Goal: Task Accomplishment & Management: Use online tool/utility

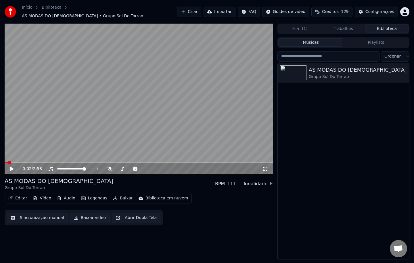
scroll to position [867, 0]
click at [315, 71] on div "AS MODAS DO [DEMOGRAPHIC_DATA]" at bounding box center [355, 70] width 92 height 8
click at [300, 72] on img at bounding box center [293, 72] width 26 height 15
click at [13, 167] on icon at bounding box center [16, 168] width 14 height 5
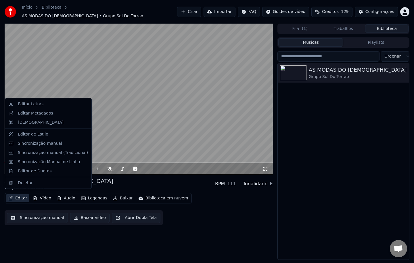
click at [18, 194] on button "Editar" at bounding box center [17, 198] width 23 height 8
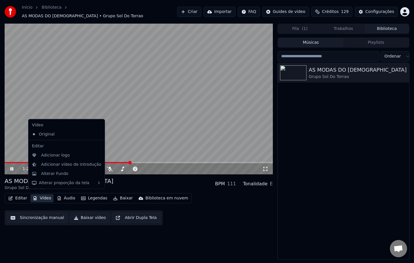
click at [119, 88] on video at bounding box center [139, 99] width 268 height 151
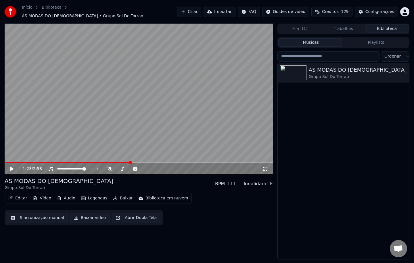
click at [34, 217] on button "Sincronização manual" at bounding box center [37, 217] width 61 height 10
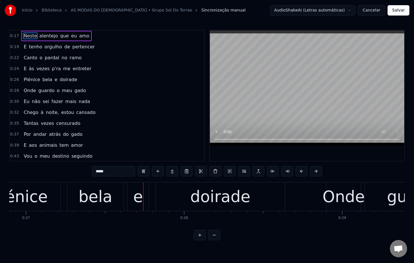
scroll to position [0, 4263]
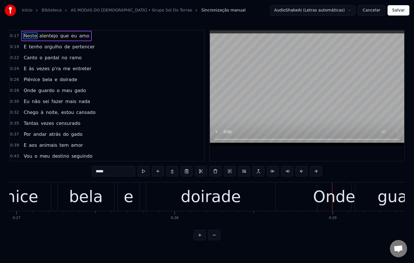
click at [210, 203] on div "doirade" at bounding box center [211, 197] width 60 height 24
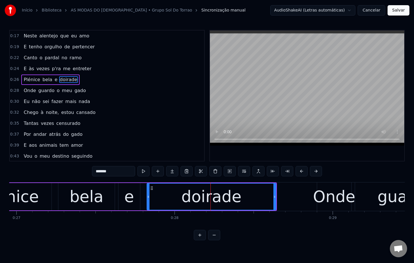
click at [211, 203] on div "doirade" at bounding box center [211, 197] width 60 height 24
click at [64, 79] on span "doirade" at bounding box center [68, 79] width 19 height 7
click at [66, 80] on span "doirade" at bounding box center [68, 79] width 19 height 7
click at [123, 169] on input "*******" at bounding box center [113, 171] width 43 height 10
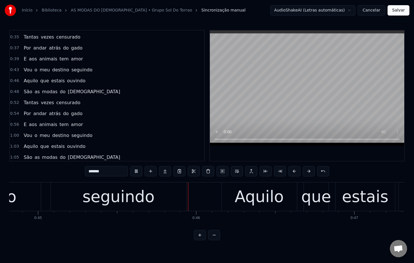
scroll to position [0, 7161]
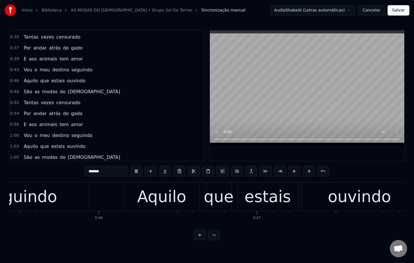
click at [59, 122] on span "tem" at bounding box center [64, 124] width 10 height 7
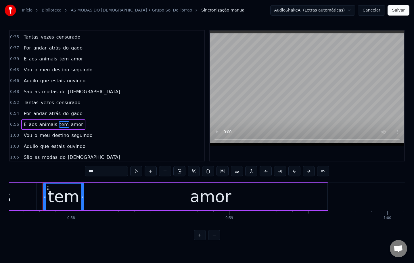
scroll to position [0, 9115]
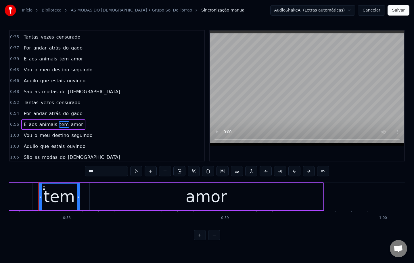
drag, startPoint x: 103, startPoint y: 173, endPoint x: 61, endPoint y: 179, distance: 42.1
click at [67, 179] on div "0:17 Neste alentejo que eu amo 0:19 E tenho orgulho de pertencer 0:22 Canto o p…" at bounding box center [207, 135] width 396 height 210
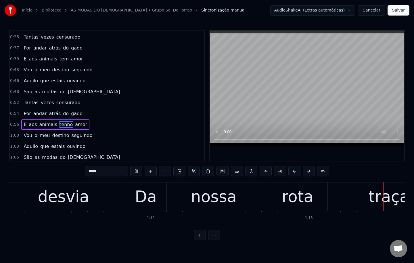
scroll to position [144, 0]
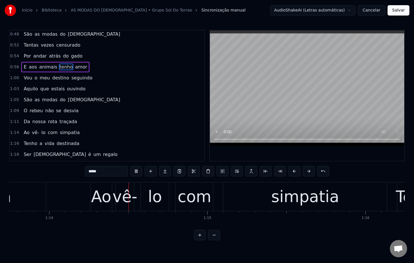
click at [38, 111] on span "rebeu" at bounding box center [36, 110] width 14 height 7
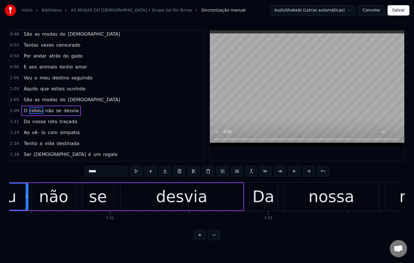
scroll to position [0, 11047]
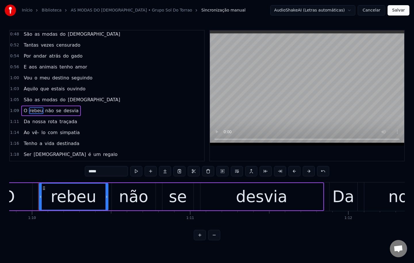
click at [109, 170] on input "*****" at bounding box center [106, 171] width 43 height 10
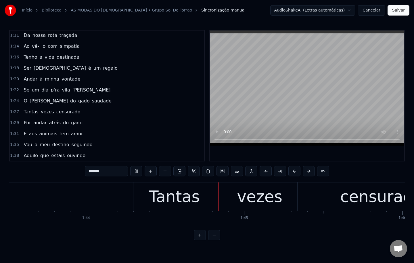
scroll to position [0, 16449]
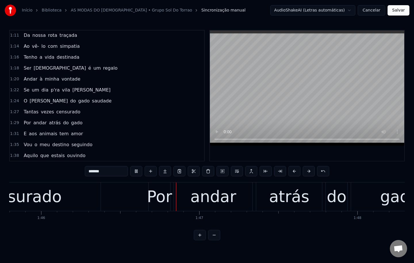
click at [27, 145] on span "Vou" at bounding box center [28, 144] width 10 height 7
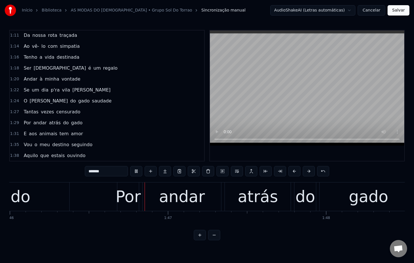
type input "***"
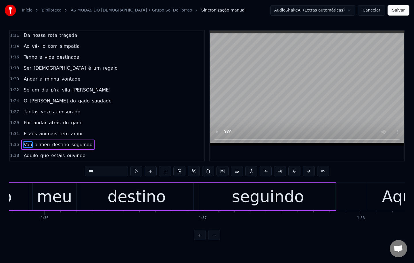
scroll to position [0, 15064]
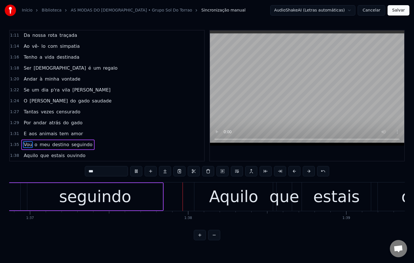
click at [36, 145] on div "Vou o meu destino seguindo" at bounding box center [57, 144] width 73 height 10
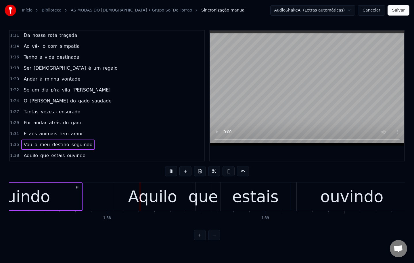
scroll to position [0, 15403]
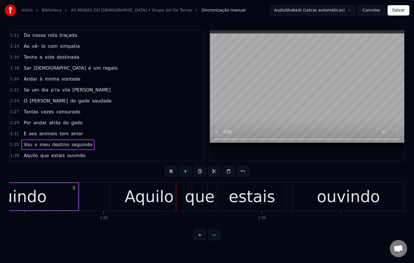
click at [34, 145] on span "o" at bounding box center [36, 144] width 4 height 7
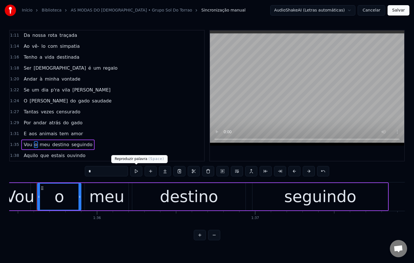
scroll to position [0, 15092]
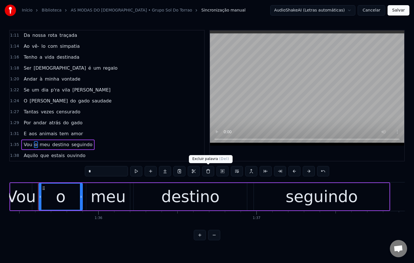
click at [208, 171] on button at bounding box center [208, 171] width 12 height 10
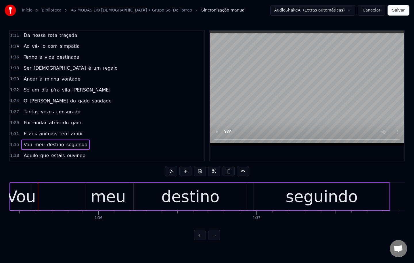
click at [28, 192] on div "Vou" at bounding box center [21, 197] width 29 height 24
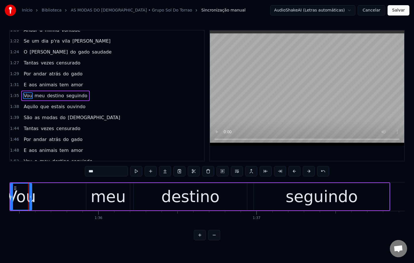
scroll to position [0, 15082]
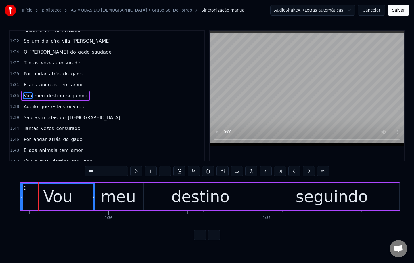
drag, startPoint x: 30, startPoint y: 196, endPoint x: 84, endPoint y: 198, distance: 53.3
click at [84, 198] on div "Vou" at bounding box center [58, 196] width 74 height 26
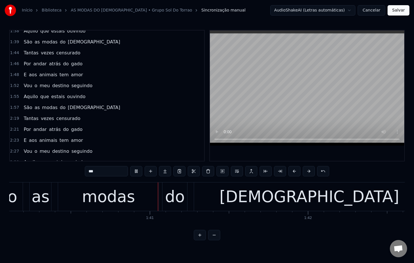
scroll to position [0, 0]
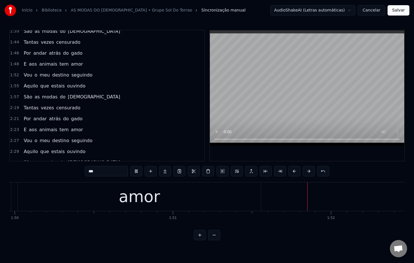
click at [59, 65] on span "tem" at bounding box center [64, 64] width 10 height 7
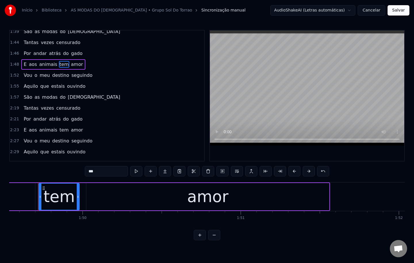
drag, startPoint x: 117, startPoint y: 171, endPoint x: 0, endPoint y: 115, distance: 129.4
click at [0, 115] on div "Início Biblioteca AS MODAS DO [DEMOGRAPHIC_DATA] • Grupo Sol Do [PERSON_NAME] m…" at bounding box center [207, 120] width 414 height 240
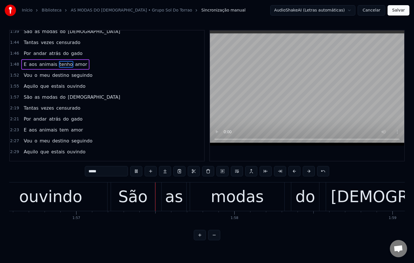
click at [34, 74] on span "o" at bounding box center [36, 75] width 4 height 7
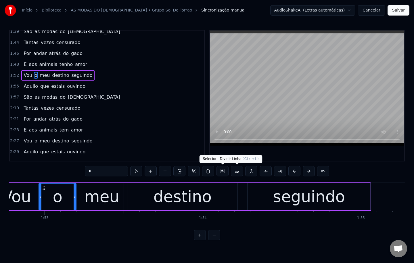
click at [235, 173] on button at bounding box center [237, 171] width 12 height 10
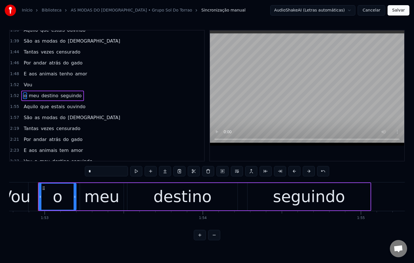
click at [25, 84] on span "Vou" at bounding box center [28, 84] width 10 height 7
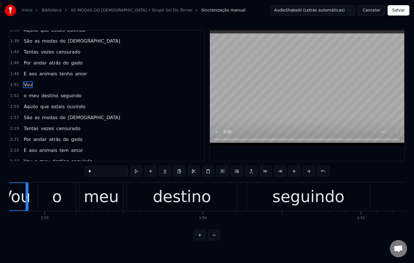
type input "***"
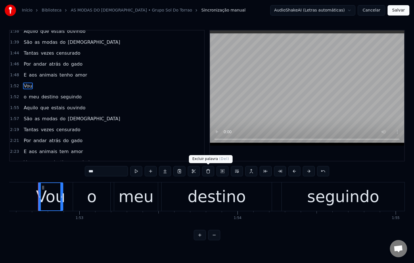
click at [209, 170] on button at bounding box center [208, 171] width 12 height 10
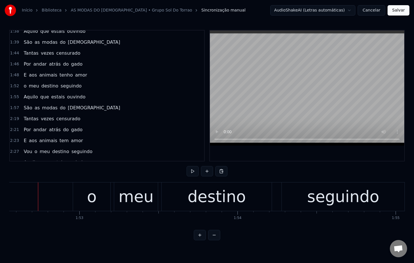
click at [23, 87] on span "o" at bounding box center [25, 86] width 4 height 7
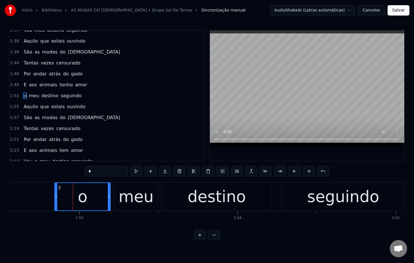
drag, startPoint x: 75, startPoint y: 196, endPoint x: 57, endPoint y: 203, distance: 19.7
click at [57, 203] on div at bounding box center [56, 196] width 2 height 27
click at [83, 200] on div "o" at bounding box center [83, 197] width 10 height 24
drag, startPoint x: 101, startPoint y: 169, endPoint x: 34, endPoint y: 143, distance: 72.3
click at [40, 144] on div "0:17 Neste alentejo que eu amo 0:19 E tenho orgulho de pertencer 0:22 Canto o p…" at bounding box center [207, 135] width 396 height 210
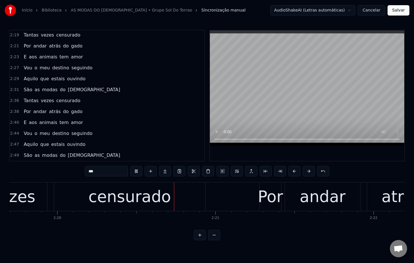
scroll to position [0, 22139]
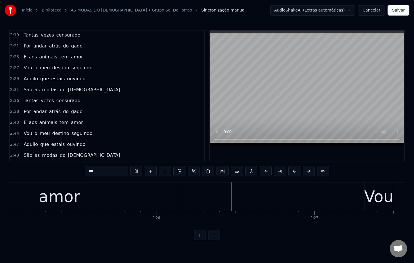
click at [59, 56] on span "tem" at bounding box center [64, 56] width 10 height 7
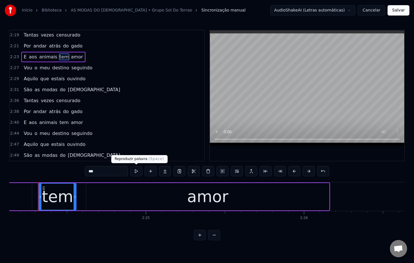
drag, startPoint x: 112, startPoint y: 168, endPoint x: 0, endPoint y: 112, distance: 124.9
click at [0, 116] on div "Início Biblioteca AS MODAS DO [DEMOGRAPHIC_DATA] • Grupo Sol Do [PERSON_NAME] m…" at bounding box center [207, 120] width 414 height 240
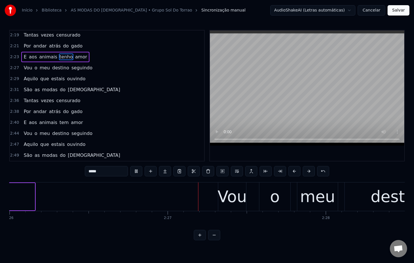
scroll to position [0, 23162]
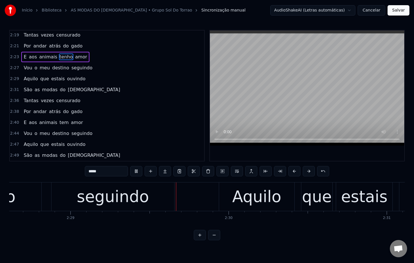
click at [34, 67] on span "o" at bounding box center [36, 67] width 4 height 7
type input "*"
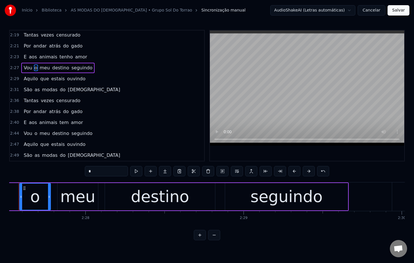
scroll to position [0, 23309]
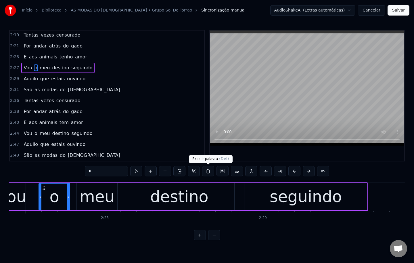
click at [206, 172] on button at bounding box center [208, 171] width 12 height 10
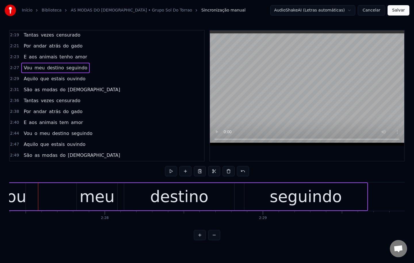
click at [29, 200] on div "Vou meu destino seguindo" at bounding box center [182, 196] width 371 height 28
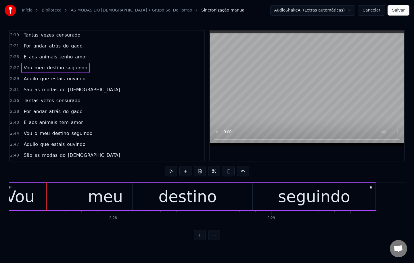
scroll to position [0, 23300]
click at [95, 202] on div "meu" at bounding box center [105, 197] width 35 height 24
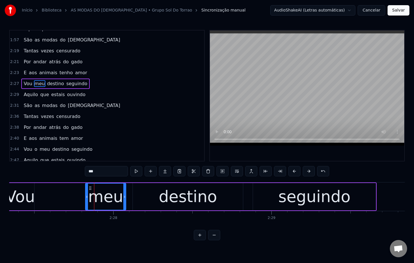
scroll to position [410, 0]
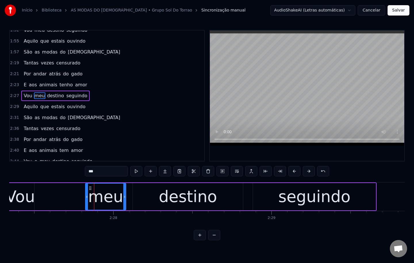
click at [24, 193] on div "Vou" at bounding box center [20, 197] width 29 height 24
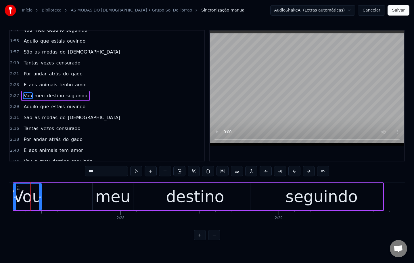
scroll to position [0, 23286]
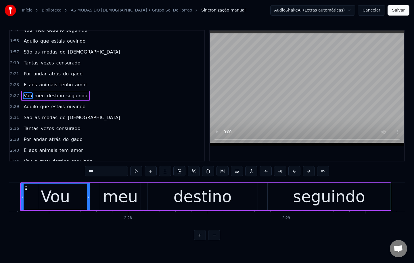
drag, startPoint x: 47, startPoint y: 198, endPoint x: 89, endPoint y: 194, distance: 41.8
click at [89, 194] on icon at bounding box center [88, 196] width 2 height 5
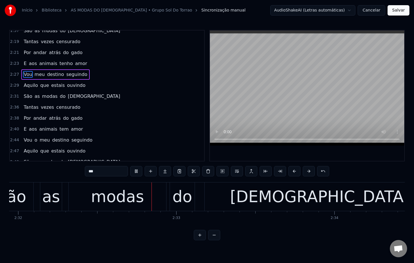
scroll to position [0, 24041]
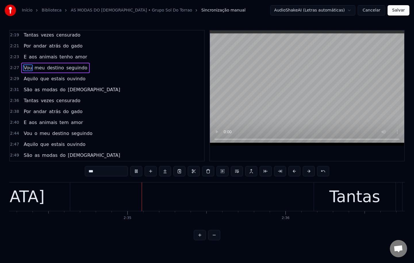
click at [59, 122] on span "tem" at bounding box center [64, 122] width 10 height 7
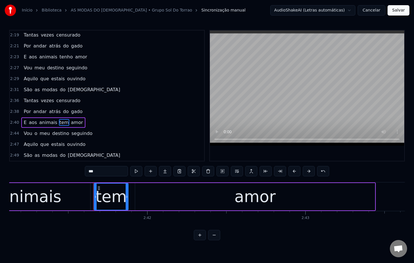
scroll to position [0, 25536]
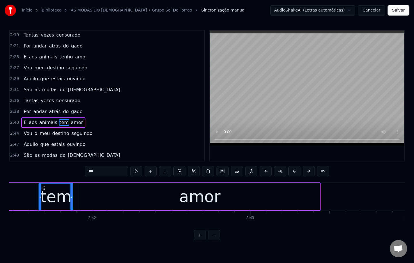
drag, startPoint x: 104, startPoint y: 172, endPoint x: 48, endPoint y: 169, distance: 55.9
click at [49, 169] on div "0:17 Neste alentejo que eu amo 0:19 E tenho orgulho de pertencer 0:22 Canto o p…" at bounding box center [207, 135] width 396 height 210
click at [34, 135] on span "o" at bounding box center [36, 133] width 4 height 7
type input "*"
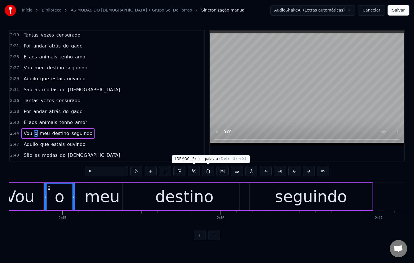
scroll to position [0, 26045]
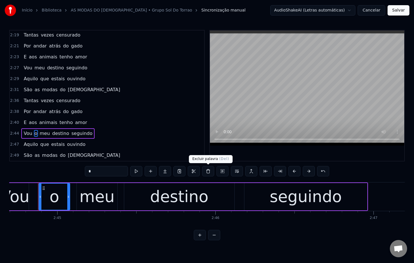
click at [208, 171] on button at bounding box center [208, 171] width 12 height 10
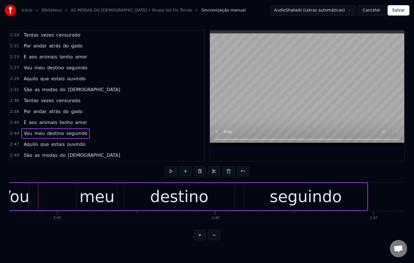
click at [28, 195] on div "Vou" at bounding box center [14, 197] width 29 height 24
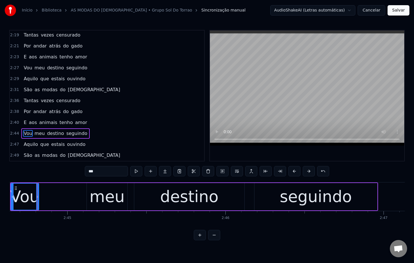
scroll to position [0, 26034]
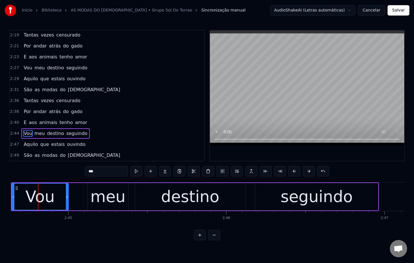
drag, startPoint x: 39, startPoint y: 196, endPoint x: 67, endPoint y: 193, distance: 29.0
click at [67, 193] on div at bounding box center [67, 196] width 2 height 26
click at [113, 195] on div "meu" at bounding box center [107, 197] width 35 height 24
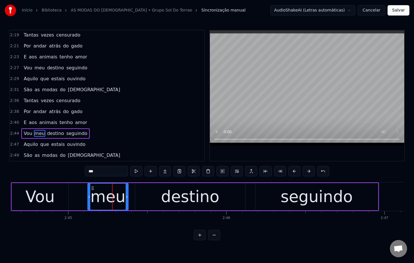
click at [47, 192] on div "Vou" at bounding box center [40, 197] width 29 height 24
type input "***"
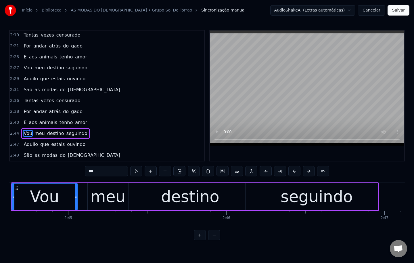
drag, startPoint x: 66, startPoint y: 197, endPoint x: 70, endPoint y: 193, distance: 5.5
click at [77, 198] on icon at bounding box center [76, 196] width 2 height 5
click at [396, 14] on button "Salvar" at bounding box center [399, 10] width 22 height 10
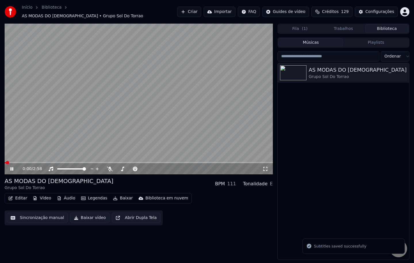
click at [82, 214] on button "Baixar vídeo" at bounding box center [89, 217] width 39 height 10
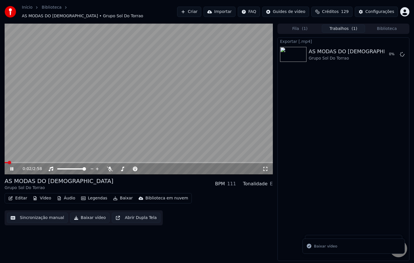
click at [104, 83] on video at bounding box center [139, 99] width 268 height 151
